Goal: Task Accomplishment & Management: Complete application form

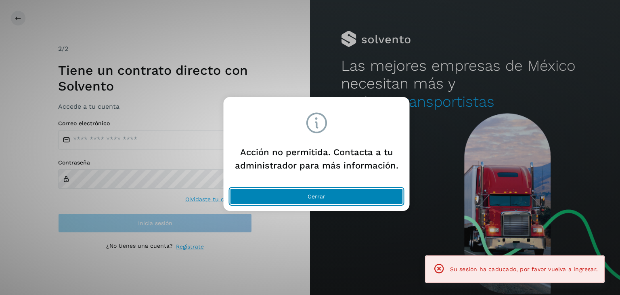
click at [333, 199] on button "Cerrar" at bounding box center [316, 196] width 173 height 16
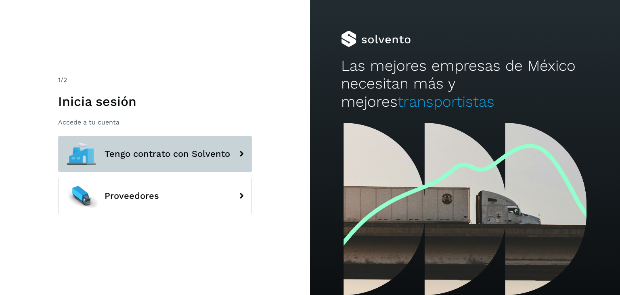
click at [160, 146] on button "Tengo contrato con Solvento" at bounding box center [155, 154] width 194 height 36
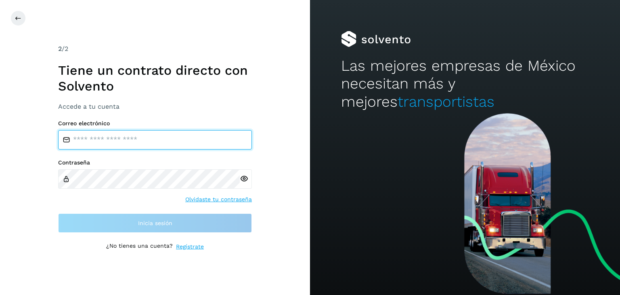
click at [123, 139] on input "email" at bounding box center [155, 139] width 194 height 19
type input "**********"
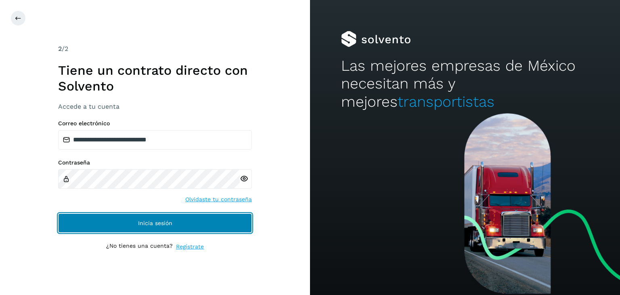
click at [164, 222] on span "Inicia sesión" at bounding box center [155, 223] width 34 height 6
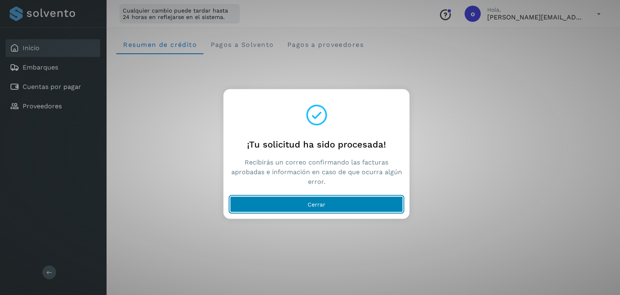
click at [326, 202] on button "Cerrar" at bounding box center [316, 204] width 173 height 16
